Goal: Information Seeking & Learning: Compare options

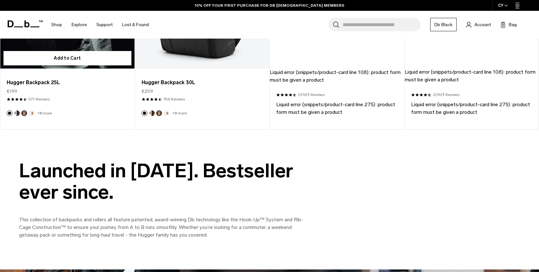
scroll to position [688, 0]
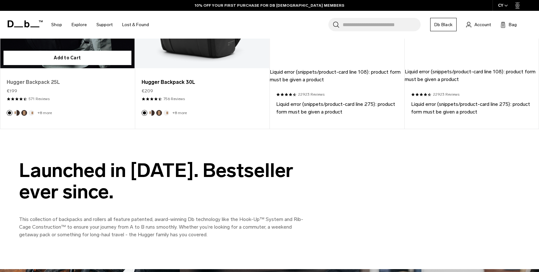
click at [46, 82] on link "Hugger Backpack 25L" at bounding box center [68, 82] width 122 height 8
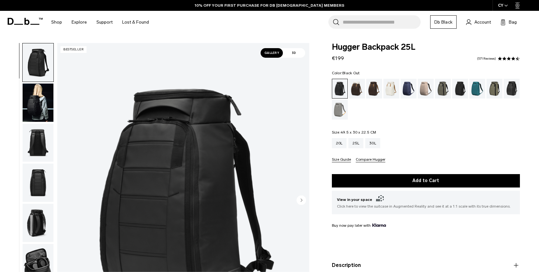
drag, startPoint x: 355, startPoint y: 131, endPoint x: 331, endPoint y: 131, distance: 23.2
click at [331, 131] on div "Hugger Backpack 25L €199 4.5 star rating 571 Reviews Color: Black Out Out of st…" at bounding box center [426, 182] width 226 height 279
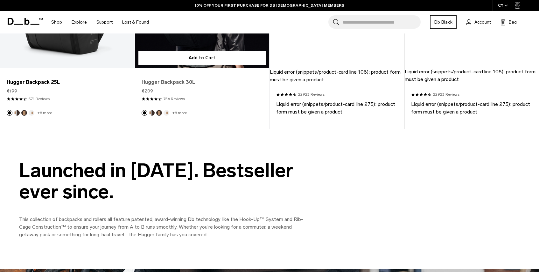
click at [167, 80] on link "Hugger Backpack 30L" at bounding box center [203, 82] width 122 height 8
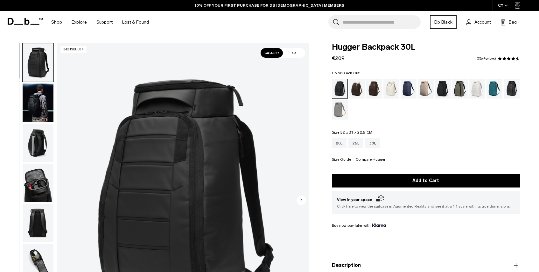
drag, startPoint x: 379, startPoint y: 130, endPoint x: 318, endPoint y: 131, distance: 60.8
click at [319, 131] on div "Hugger Backpack 30L €209 4.5 star rating 756 Reviews Color: Black Out Out of st…" at bounding box center [426, 182] width 226 height 279
copy legend "Size: 52 x 31 x 22.5 CM"
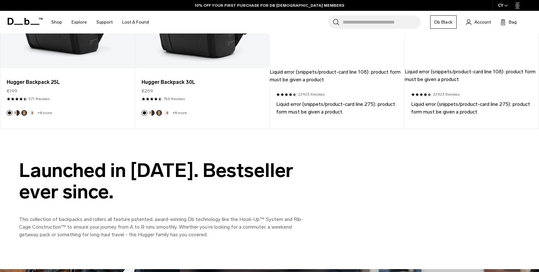
click at [350, 21] on input "Search for Bags, Luggage..." at bounding box center [382, 21] width 78 height 13
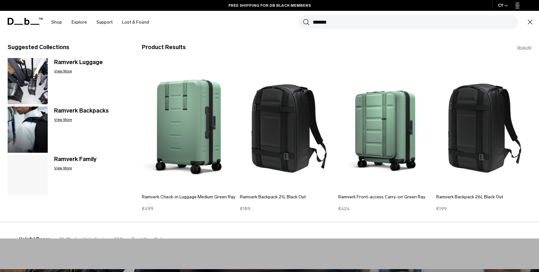
type input "*******"
click at [303, 18] on button "Search" at bounding box center [306, 21] width 7 height 7
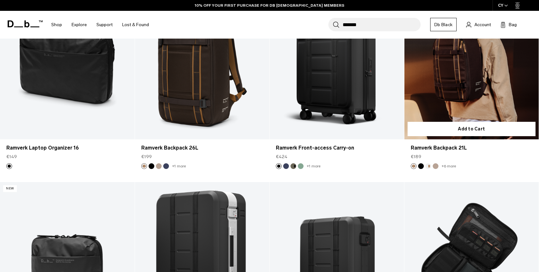
scroll to position [339, 0]
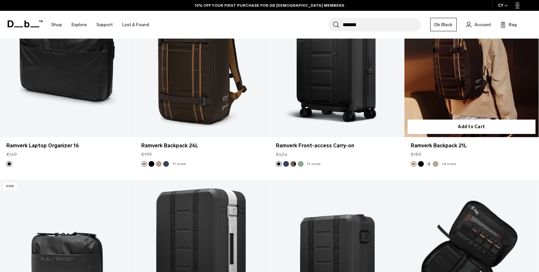
click at [484, 81] on link "Ramverk Backpack 21L" at bounding box center [472, 62] width 135 height 149
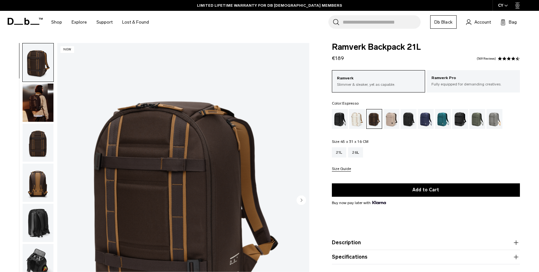
drag, startPoint x: 365, startPoint y: 140, endPoint x: 334, endPoint y: 138, distance: 31.3
click at [334, 138] on div "Ramverk Slimmer & sleaker, yet as capable. Ramverk Pro Fully equipped for deman…" at bounding box center [426, 120] width 188 height 101
copy legend "Size: 45 x 31 x 16 CM"
click at [357, 118] on div "Oatmilk" at bounding box center [357, 119] width 16 height 20
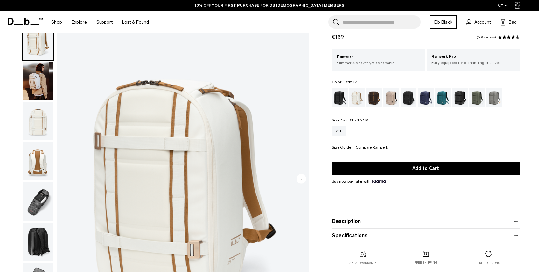
scroll to position [24, 0]
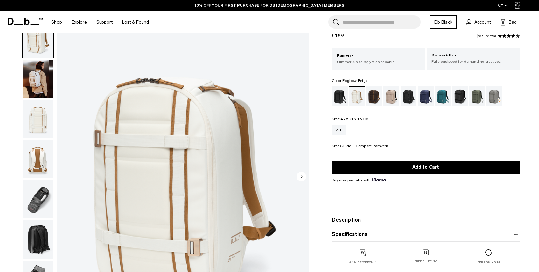
click at [387, 95] on div "Fogbow Beige" at bounding box center [392, 96] width 16 height 20
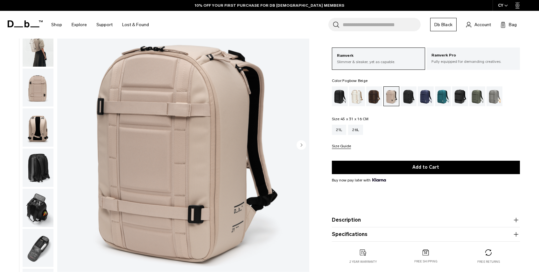
scroll to position [50, 0]
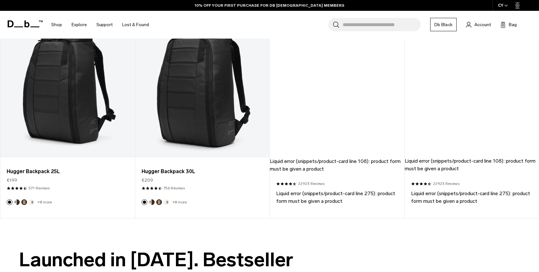
scroll to position [601, 0]
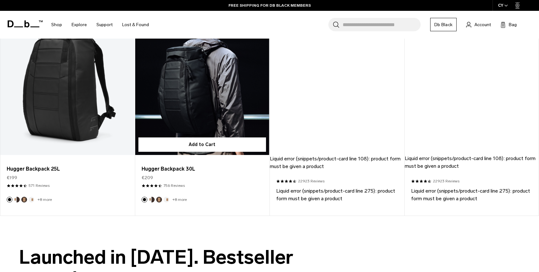
click at [184, 122] on link "Hugger Backpack 30L" at bounding box center [202, 80] width 134 height 149
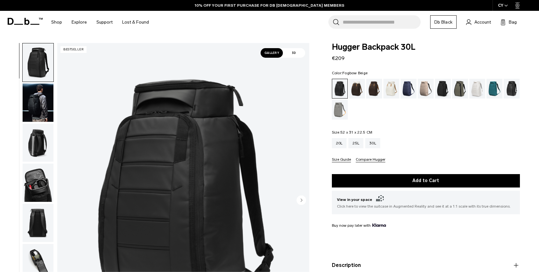
click at [429, 87] on div "Fogbow Beige" at bounding box center [426, 89] width 16 height 20
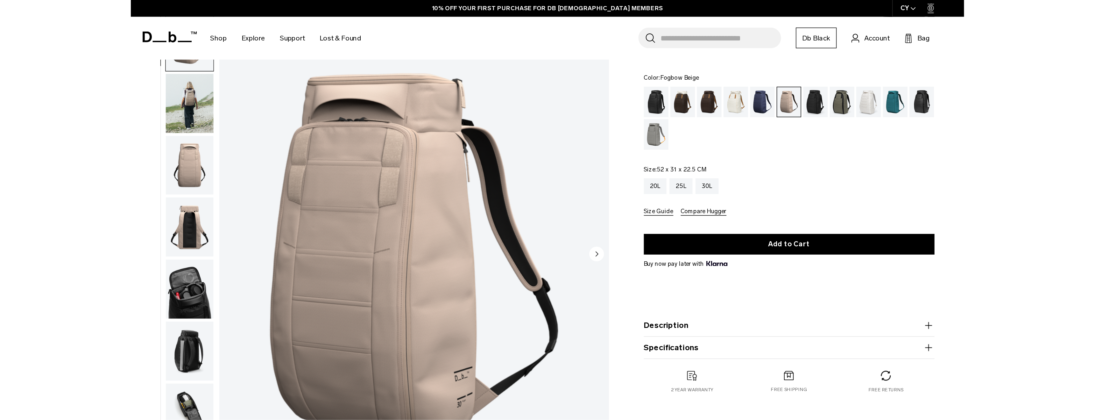
scroll to position [37, 0]
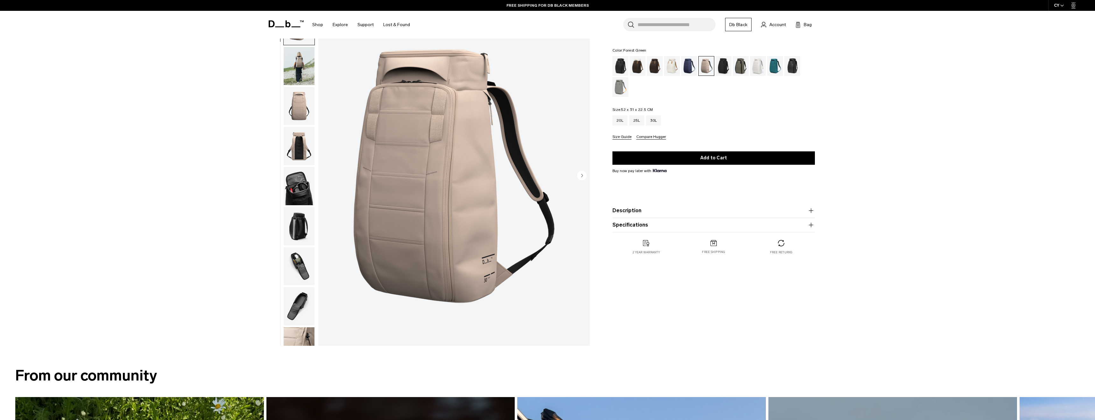
click at [539, 63] on div "Forest Green" at bounding box center [741, 66] width 16 height 20
